Goal: Task Accomplishment & Management: Manage account settings

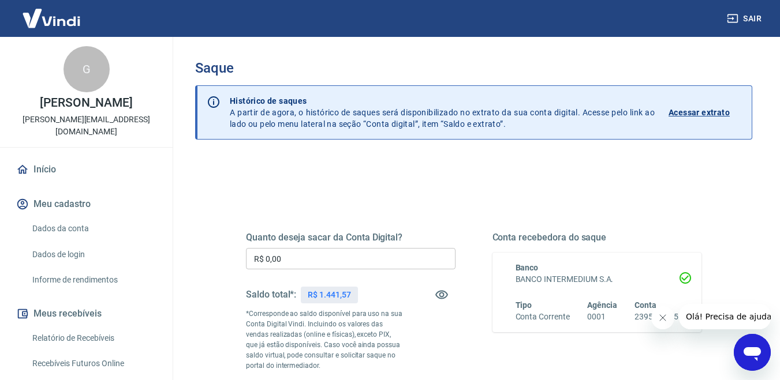
scroll to position [58, 0]
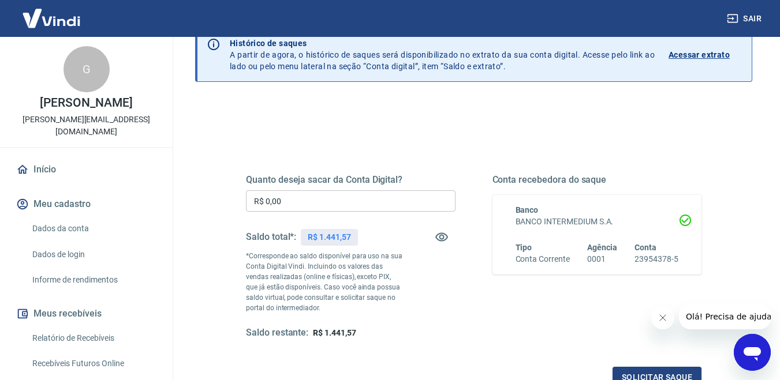
click at [328, 193] on input "R$ 0,00" at bounding box center [351, 200] width 210 height 21
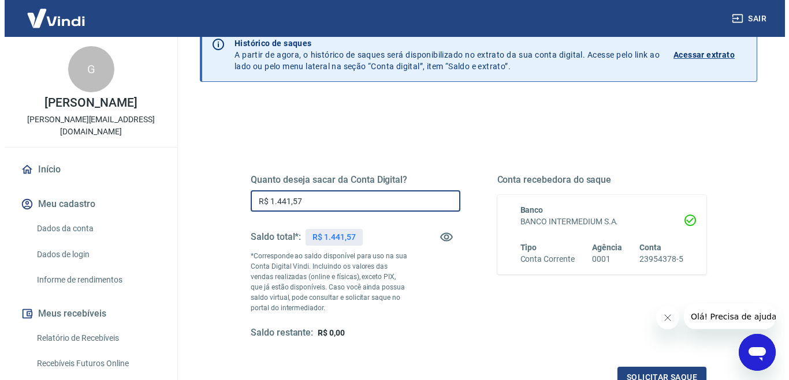
scroll to position [173, 0]
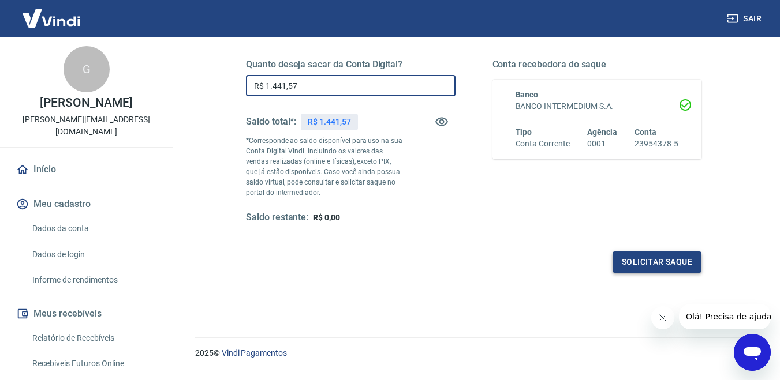
type input "R$ 1.441,57"
click at [648, 264] on button "Solicitar saque" at bounding box center [656, 262] width 89 height 21
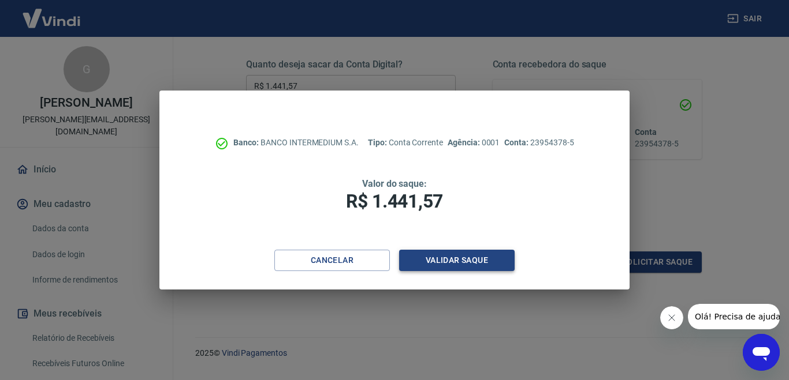
click at [450, 263] on button "Validar saque" at bounding box center [456, 260] width 115 height 21
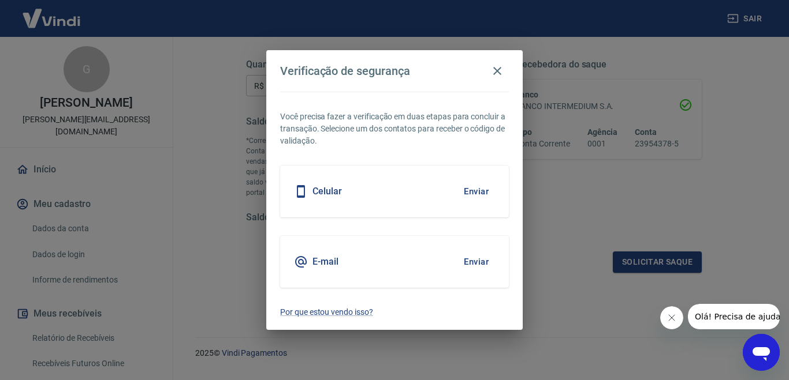
click at [479, 263] on button "Enviar" at bounding box center [476, 262] width 38 height 24
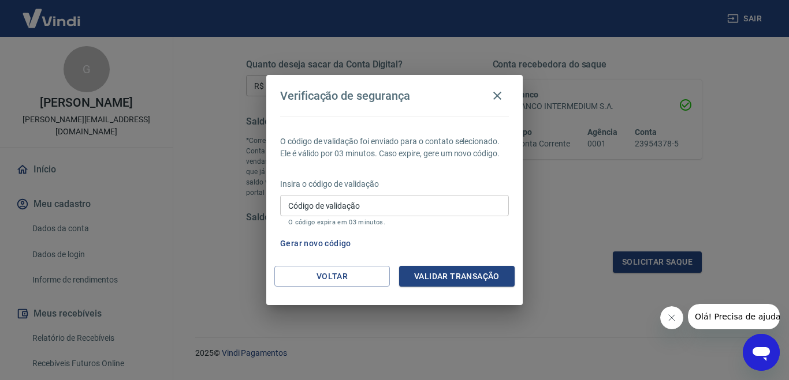
click at [431, 211] on input "Código de validação" at bounding box center [394, 205] width 229 height 21
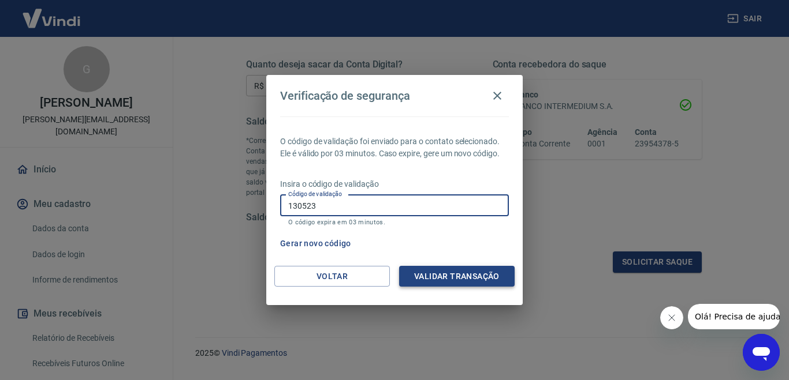
type input "130523"
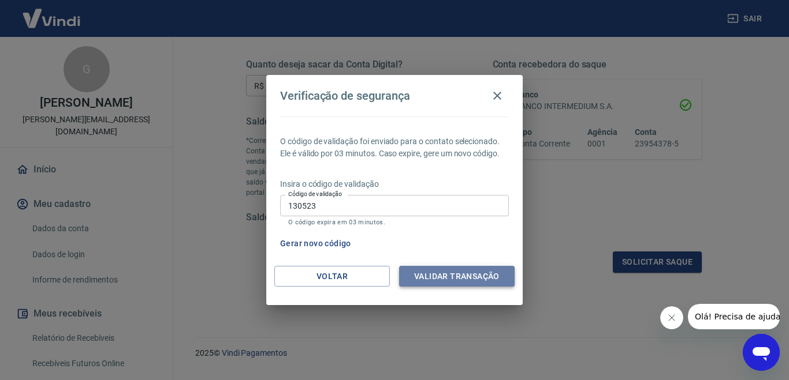
click at [461, 271] on button "Validar transação" at bounding box center [456, 276] width 115 height 21
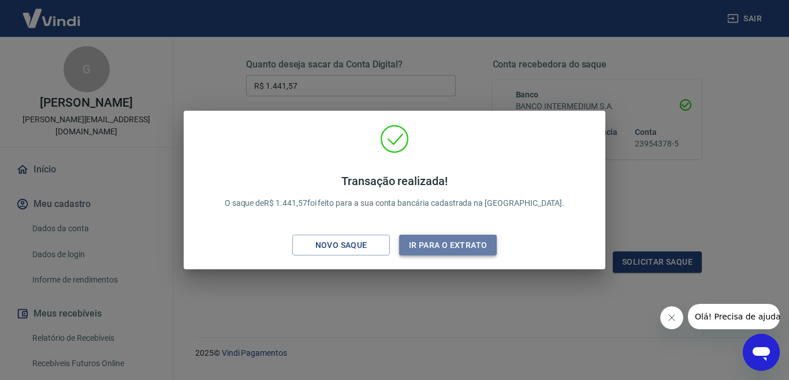
click at [436, 245] on button "Ir para o extrato" at bounding box center [448, 245] width 98 height 21
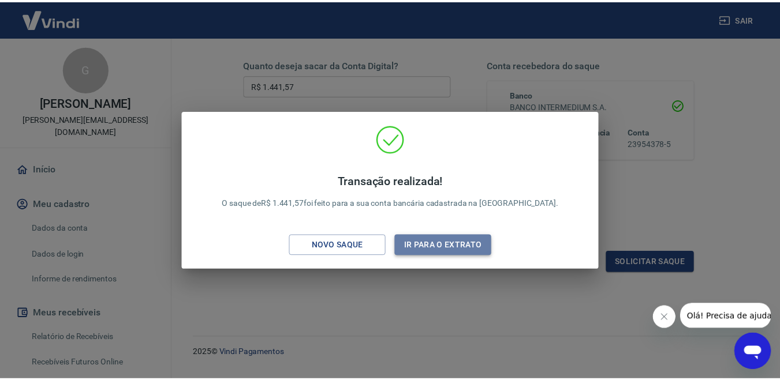
scroll to position [190, 0]
